Goal: Transaction & Acquisition: Purchase product/service

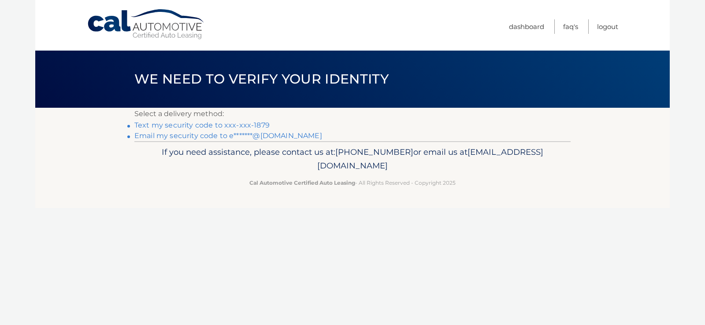
click at [203, 126] on link "Text my security code to xxx-xxx-1879" at bounding box center [201, 125] width 135 height 8
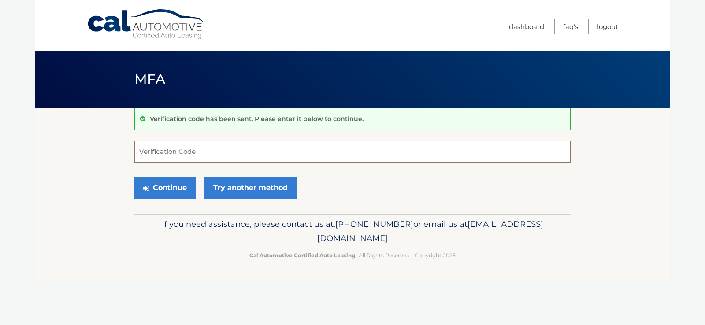
click at [204, 154] on input "Verification Code" at bounding box center [352, 152] width 436 height 22
type input "430090"
click at [178, 193] on button "Continue" at bounding box center [164, 188] width 61 height 22
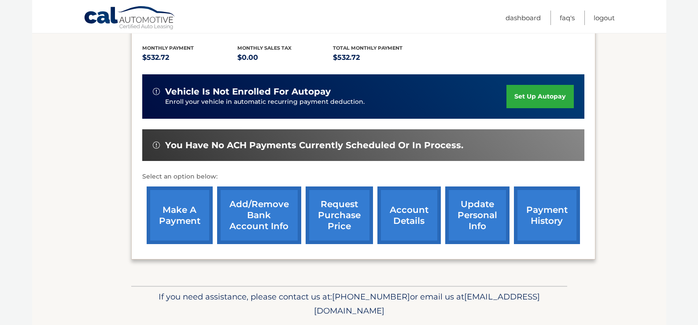
scroll to position [208, 0]
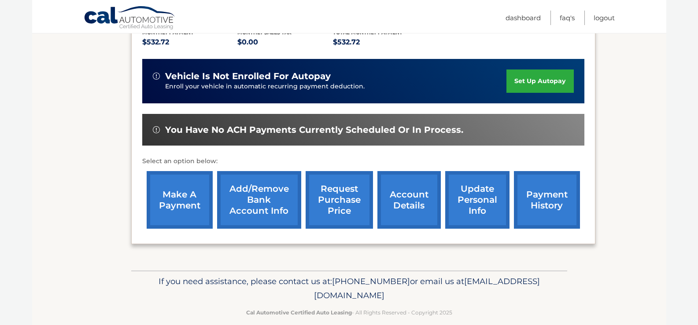
click at [174, 191] on link "make a payment" at bounding box center [180, 200] width 66 height 58
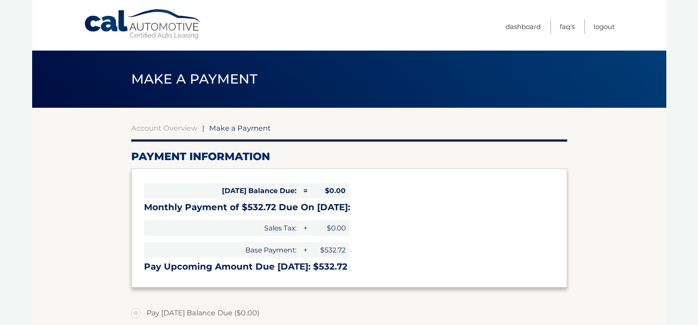
select select "NDA3MDVhYWQtMjg3Zi00ZjMyLWI3YzQtODQ3YTVjZDRmOGEw"
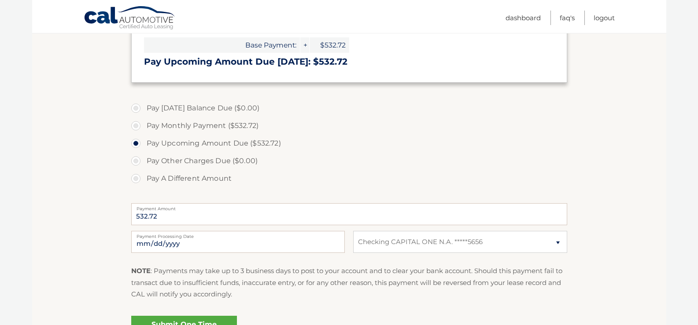
scroll to position [220, 0]
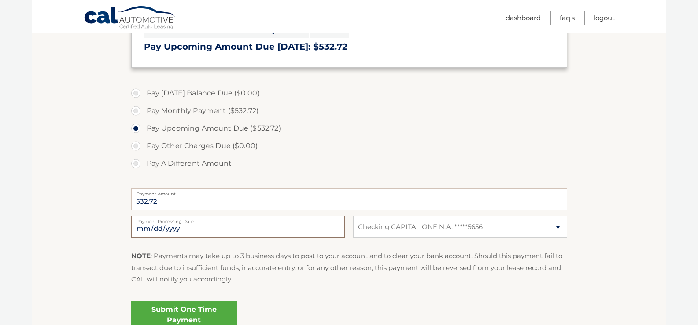
click at [322, 230] on input "2025-10-04" at bounding box center [238, 227] width 214 height 22
type input "2025-10-11"
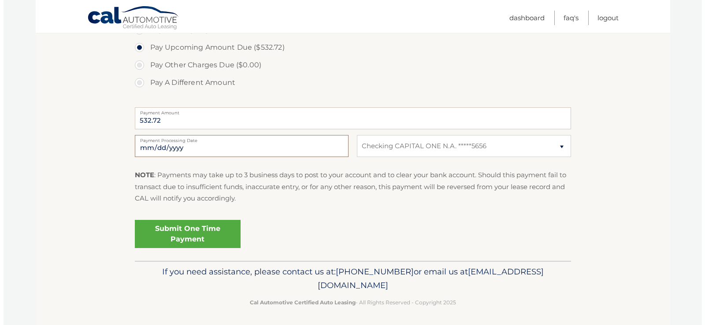
scroll to position [304, 0]
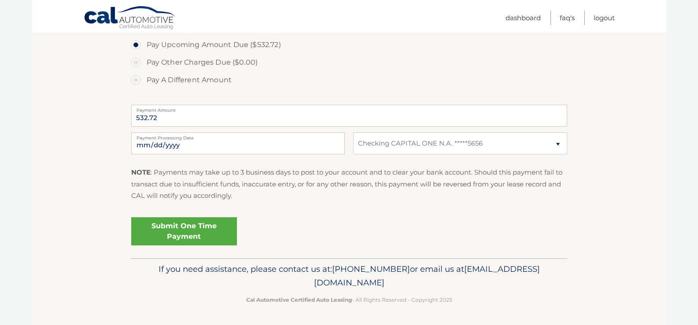
click at [196, 225] on link "Submit One Time Payment" at bounding box center [184, 232] width 106 height 28
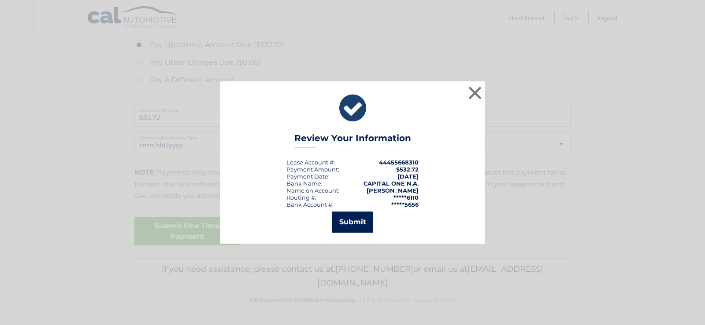
click at [359, 222] on button "Submit" at bounding box center [352, 222] width 41 height 21
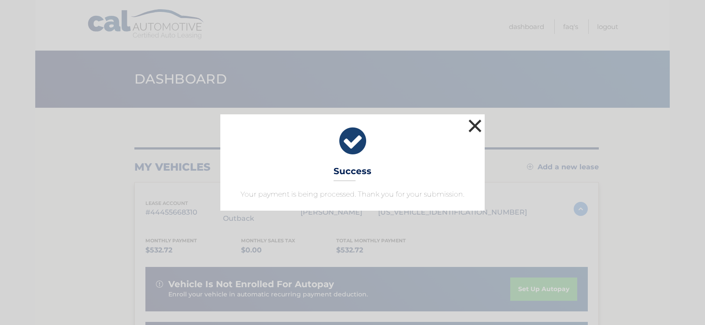
click at [477, 125] on button "×" at bounding box center [475, 126] width 18 height 18
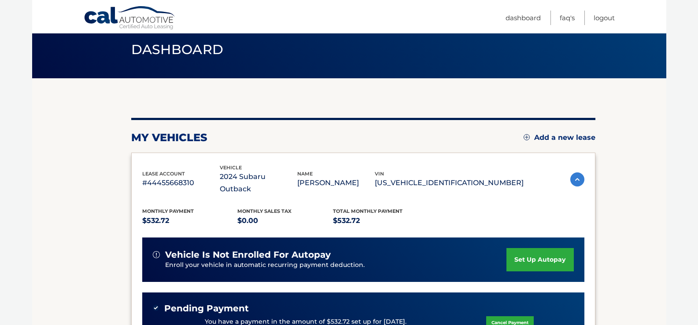
scroll to position [44, 0]
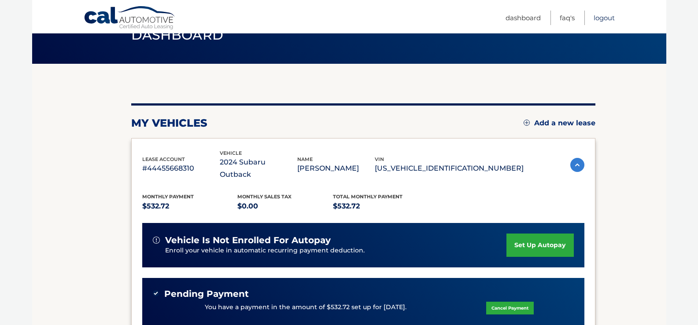
click at [611, 19] on link "Logout" at bounding box center [604, 18] width 21 height 15
